Goal: Task Accomplishment & Management: Use online tool/utility

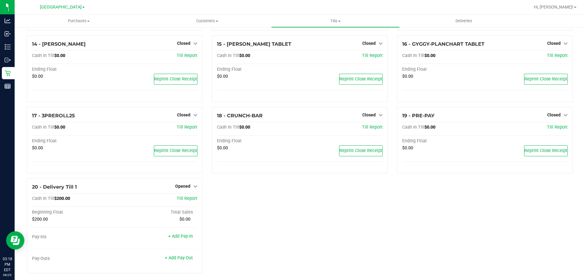
scroll to position [345, 0]
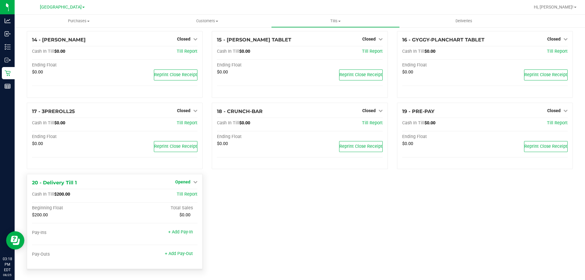
click at [190, 183] on link "Opened" at bounding box center [186, 181] width 22 height 5
click at [188, 196] on link "Close Till" at bounding box center [184, 194] width 16 height 5
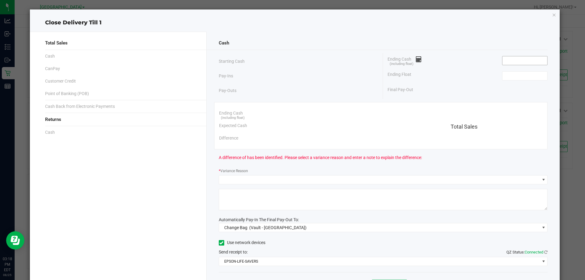
click at [519, 60] on input at bounding box center [525, 60] width 45 height 9
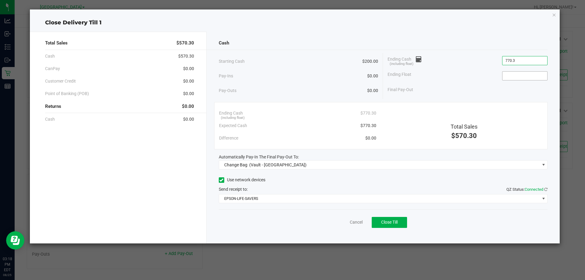
click at [518, 74] on input at bounding box center [525, 76] width 45 height 9
type input "$770.30"
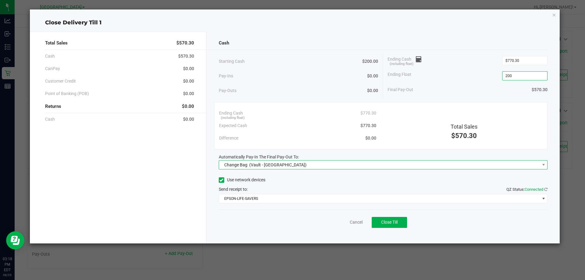
click at [287, 167] on span "(Vault - [GEOGRAPHIC_DATA])" at bounding box center [277, 164] width 57 height 5
type input "$200.00"
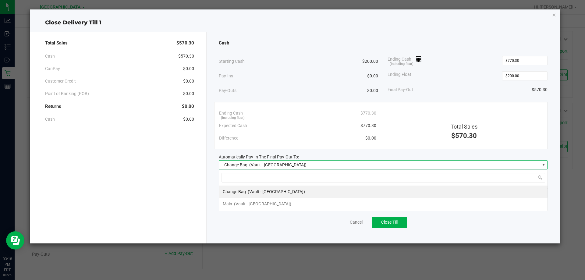
scroll to position [9, 329]
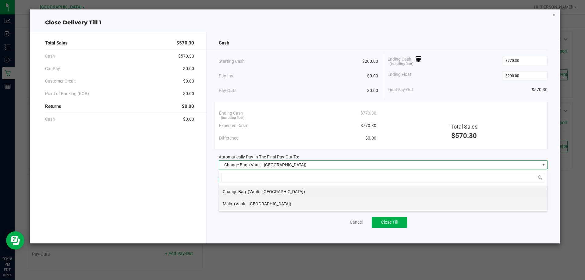
click at [249, 206] on span "(Vault - [GEOGRAPHIC_DATA])" at bounding box center [262, 203] width 57 height 5
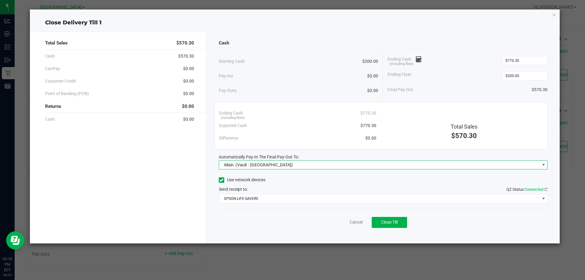
click at [182, 181] on div "Total Sales $570.30 Cash $570.30 CanPay $0.00 Customer Credit $0.00 Point of Ba…" at bounding box center [118, 138] width 177 height 212
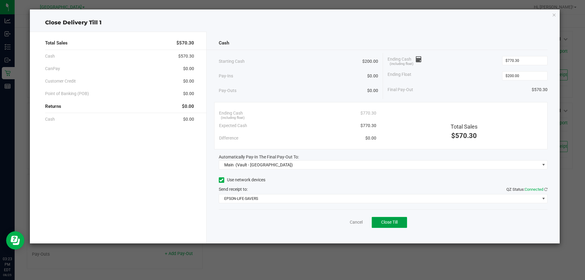
click at [379, 225] on button "Close Till" at bounding box center [389, 222] width 35 height 11
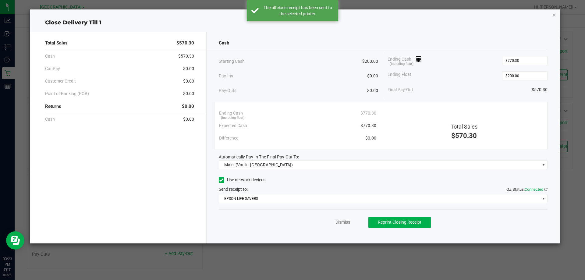
click at [345, 224] on link "Dismiss" at bounding box center [343, 222] width 15 height 6
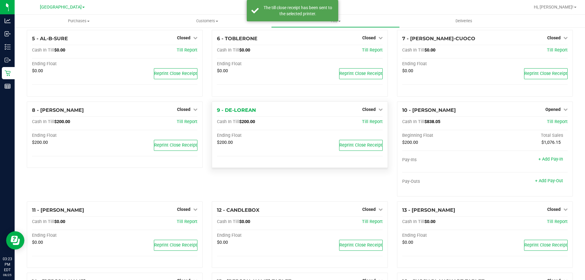
scroll to position [0, 0]
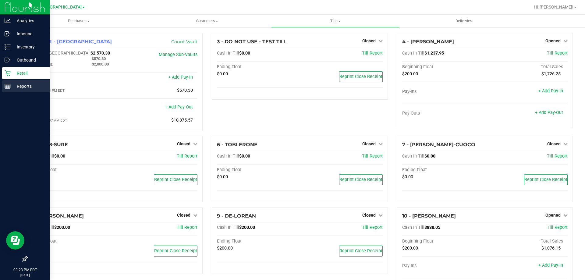
click at [22, 89] on p "Reports" at bounding box center [29, 86] width 37 height 7
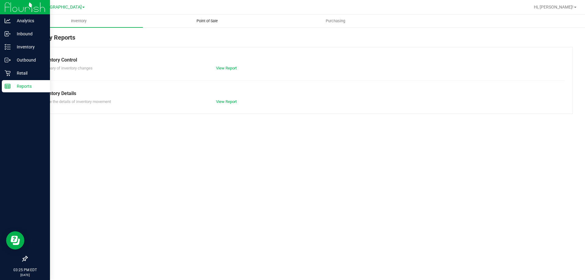
click at [200, 19] on span "Point of Sale" at bounding box center [207, 20] width 38 height 5
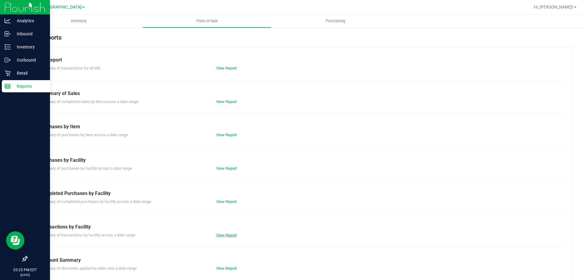
click at [226, 236] on link "View Report" at bounding box center [226, 235] width 21 height 5
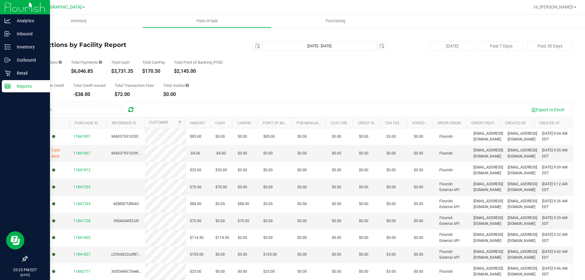
click at [32, 36] on link "Back" at bounding box center [31, 36] width 9 height 4
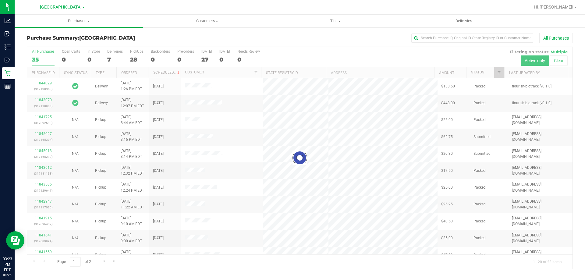
click at [137, 58] on div at bounding box center [299, 158] width 545 height 222
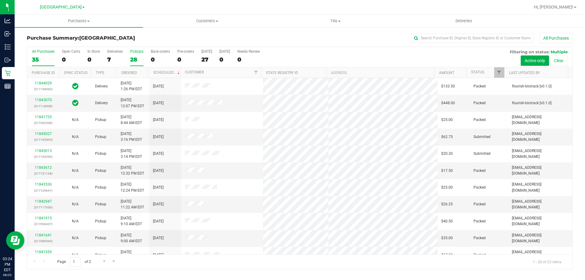
click at [137, 59] on div "28" at bounding box center [136, 59] width 13 height 7
click at [0, 0] on input "PickUps 28" at bounding box center [0, 0] width 0 height 0
click at [41, 61] on div "23" at bounding box center [43, 59] width 23 height 7
click at [0, 0] on input "All Purchases 23" at bounding box center [0, 0] width 0 height 0
click at [132, 33] on div "Purchase Summary: North Port WC All Purchases" at bounding box center [300, 39] width 546 height 13
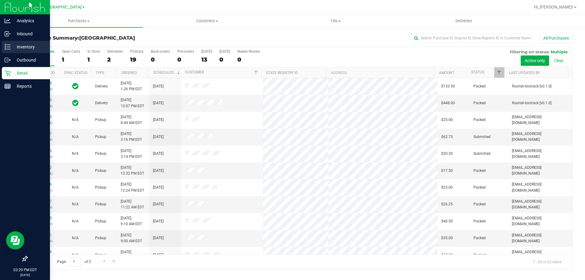
click at [5, 47] on icon at bounding box center [8, 47] width 6 height 6
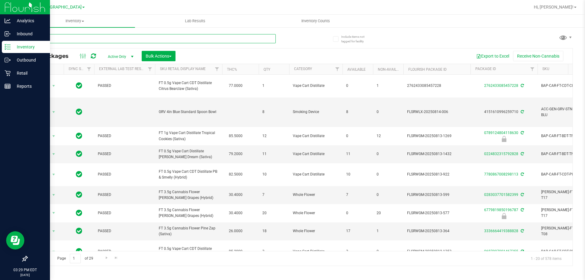
click at [122, 38] on input "text" at bounding box center [151, 38] width 249 height 9
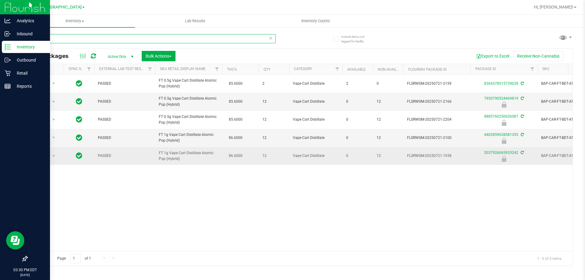
type input "atm"
click at [46, 152] on span "Action" at bounding box center [41, 156] width 16 height 9
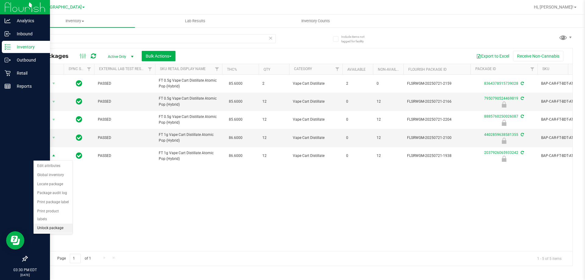
click at [54, 224] on li "Unlock package" at bounding box center [53, 228] width 39 height 9
